Goal: Check status: Check status

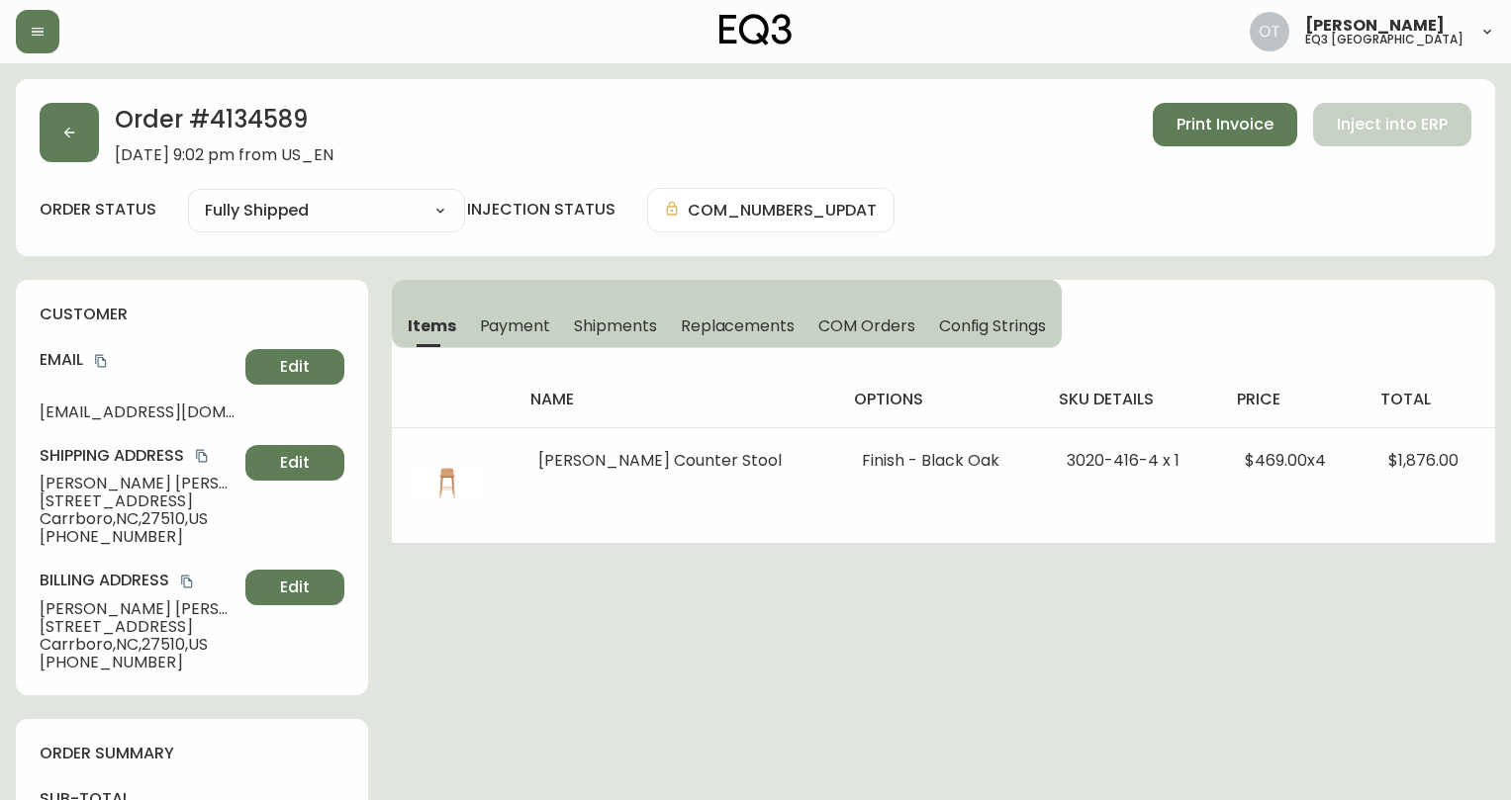
select select "FULLY_SHIPPED"
click at [40, 143] on button "button" at bounding box center [69, 132] width 59 height 59
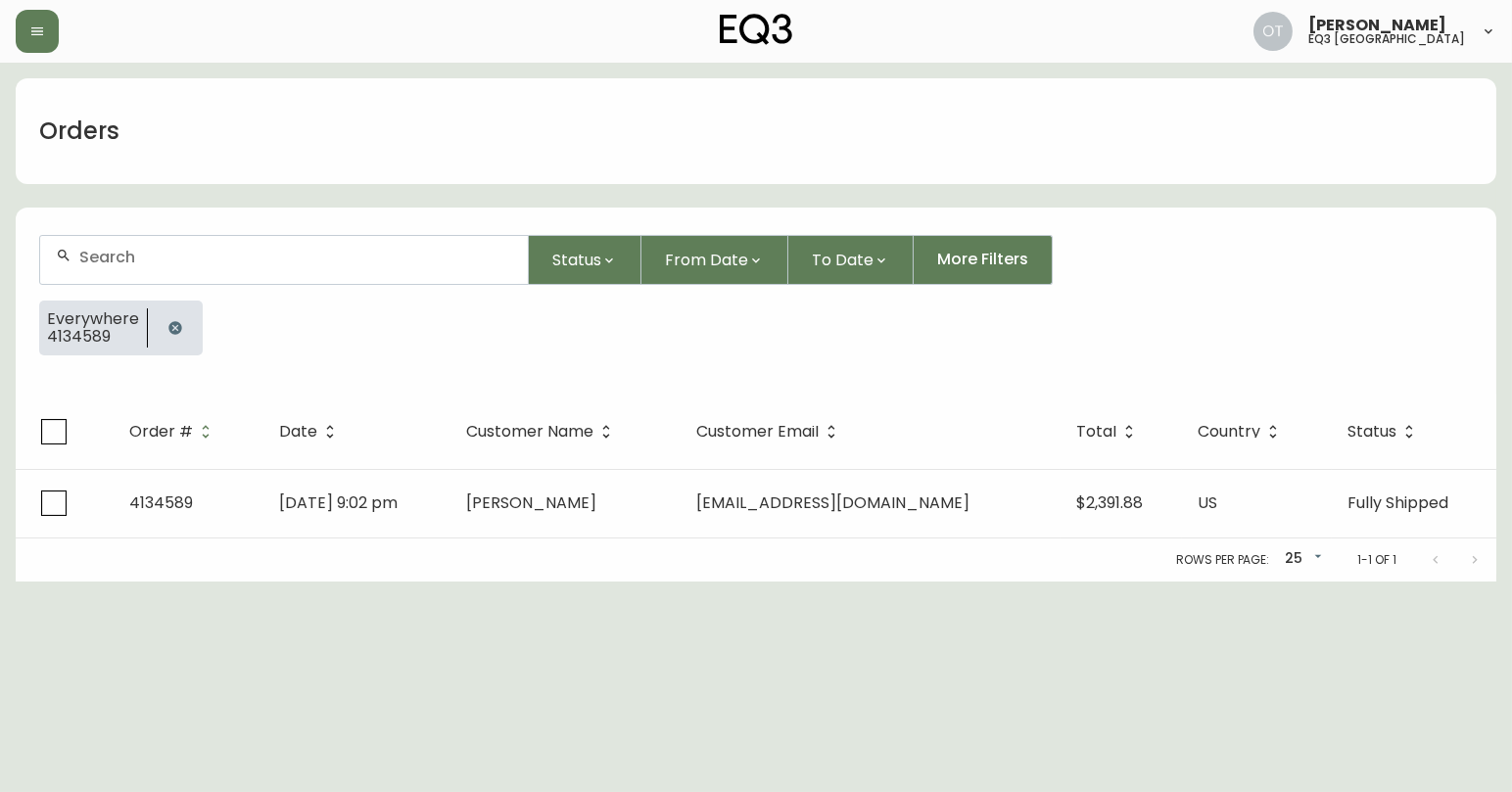
click at [177, 275] on div at bounding box center [284, 259] width 488 height 48
paste input "4134897"
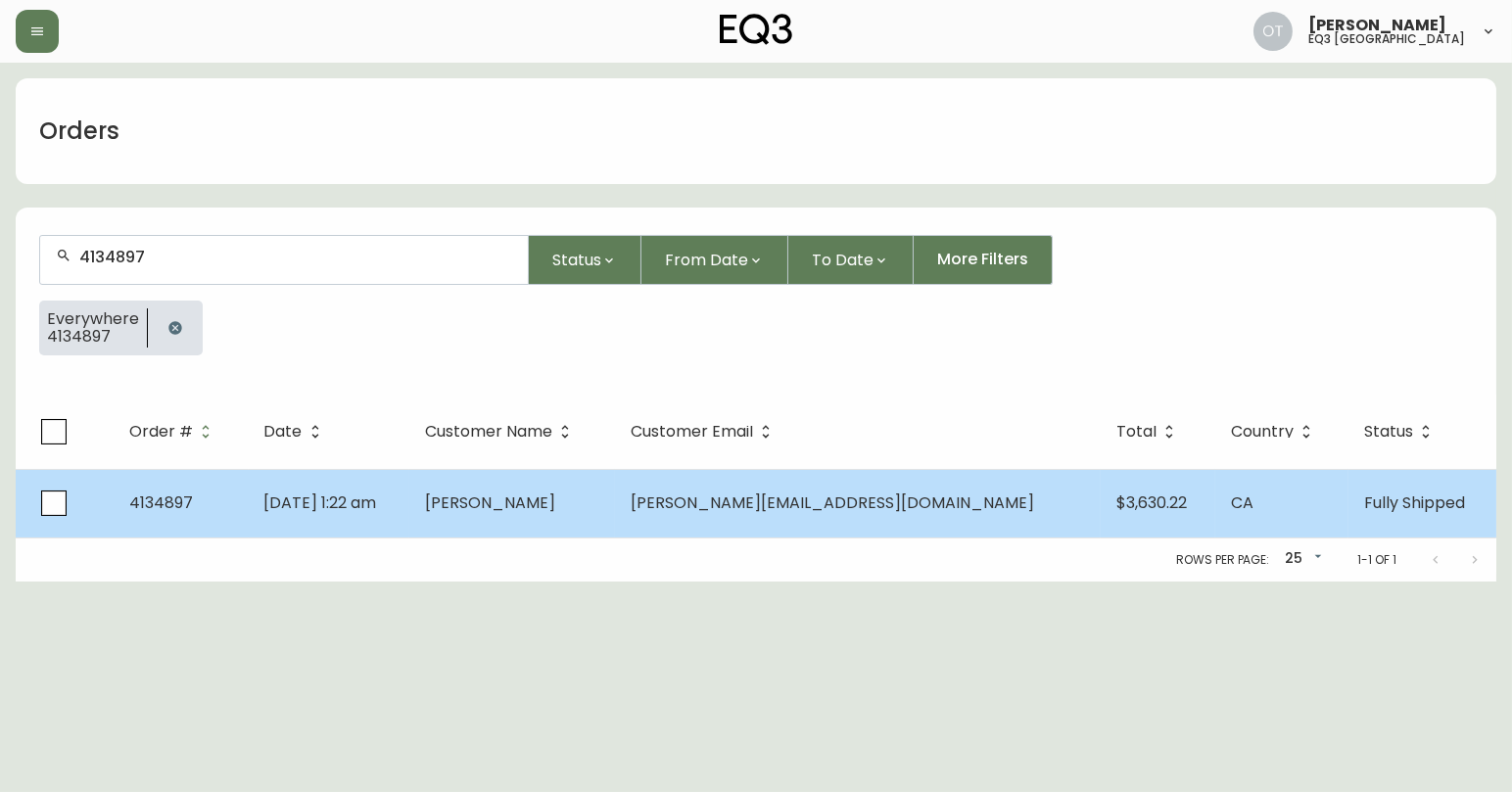
type input "4134897"
click at [367, 499] on span "[DATE] 1:22 am" at bounding box center [321, 503] width 113 height 23
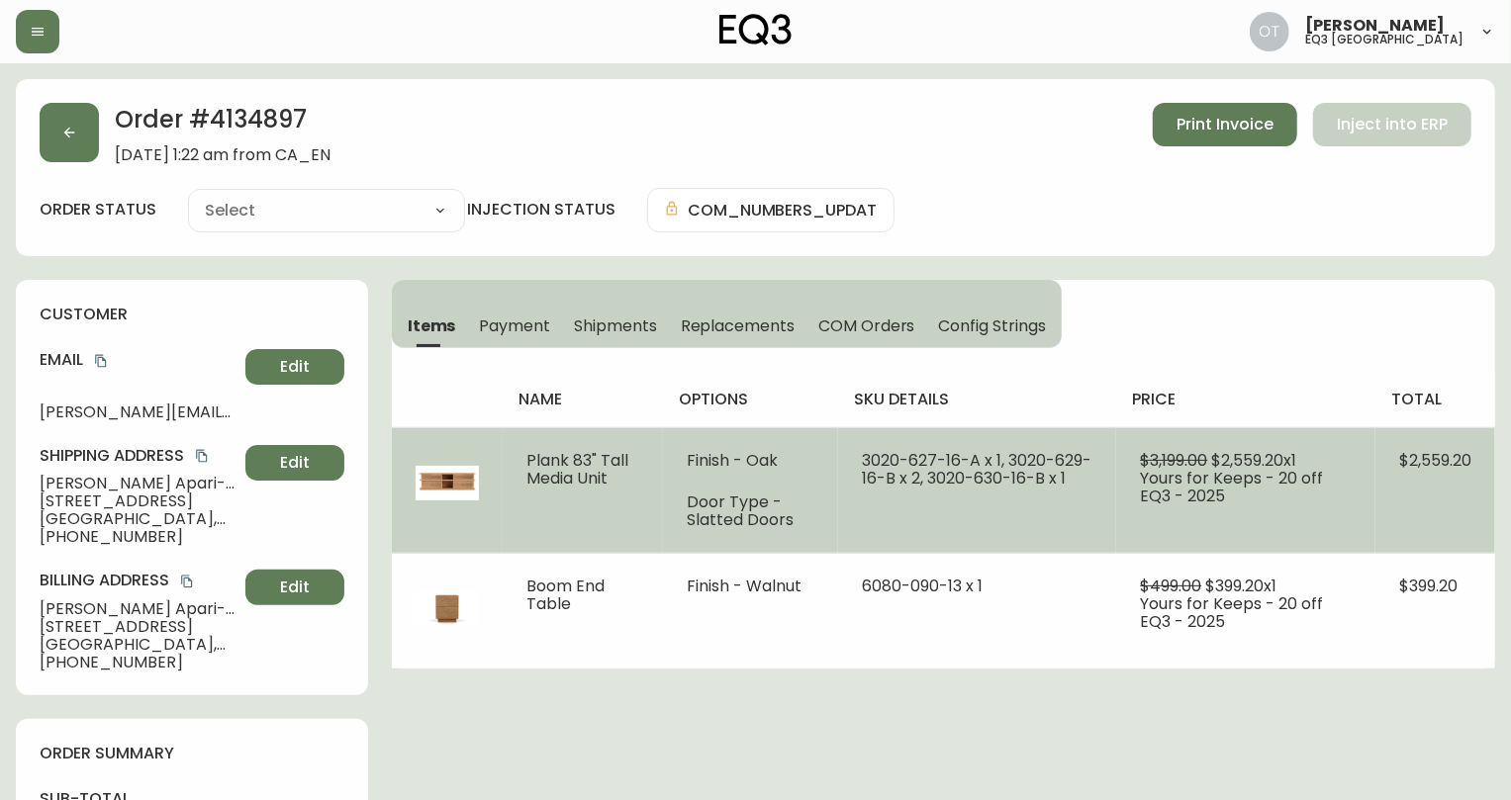
type input "Fully Shipped"
select select "FULLY_SHIPPED"
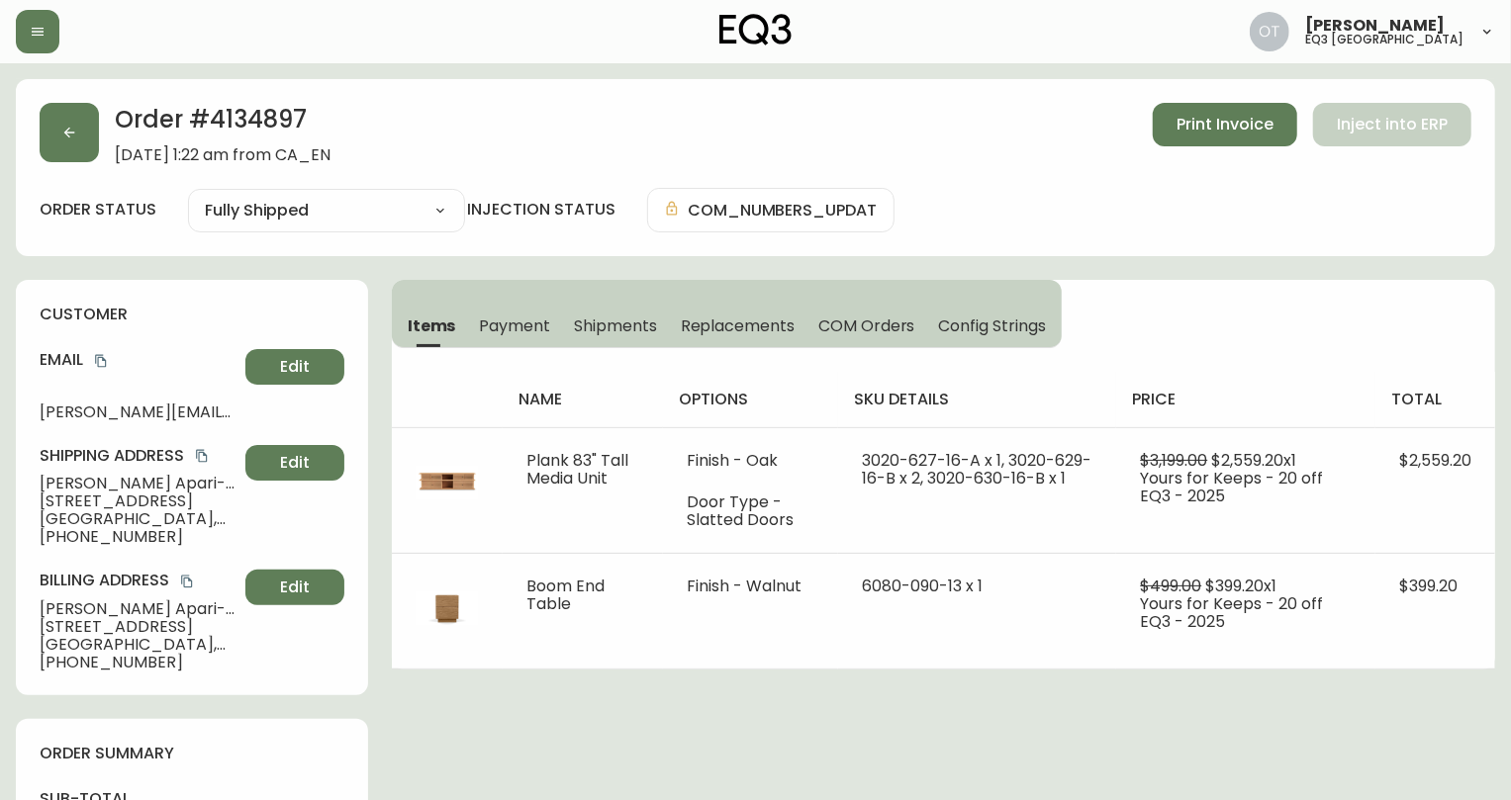
click at [619, 332] on span "Shipments" at bounding box center [615, 326] width 83 height 21
